Goal: Register for event/course

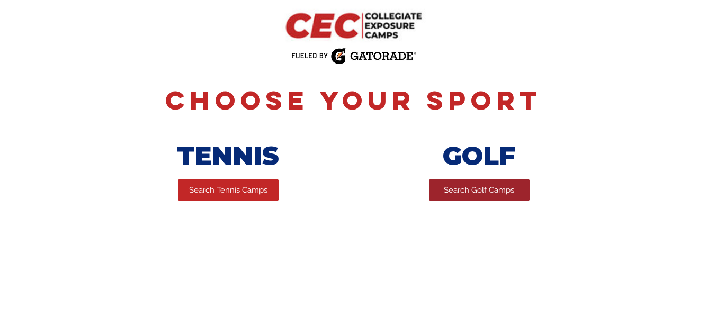
click at [453, 194] on span "Search Golf Camps" at bounding box center [479, 190] width 70 height 11
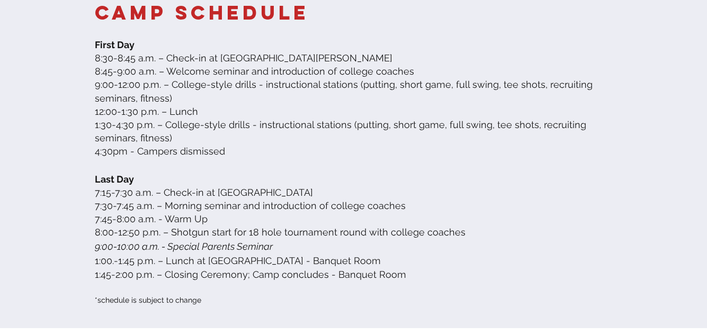
scroll to position [1826, 0]
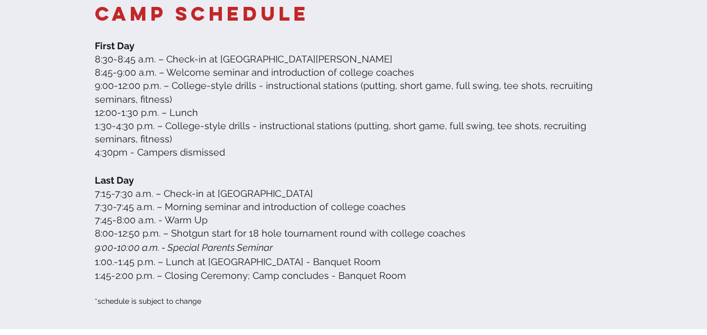
click at [125, 248] on span "9:00-10:00 a.m. - Special Parents Seminar" at bounding box center [184, 247] width 178 height 11
